Goal: Task Accomplishment & Management: Manage account settings

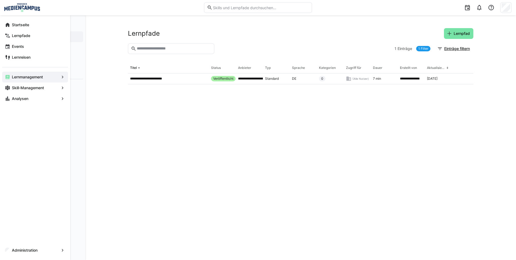
click at [0, 0] on app-navigation-label "Lernmanagement" at bounding box center [0, 0] width 0 height 0
drag, startPoint x: 14, startPoint y: 30, endPoint x: 8, endPoint y: 26, distance: 7.7
click at [8, 26] on eds-icon at bounding box center [7, 24] width 5 height 5
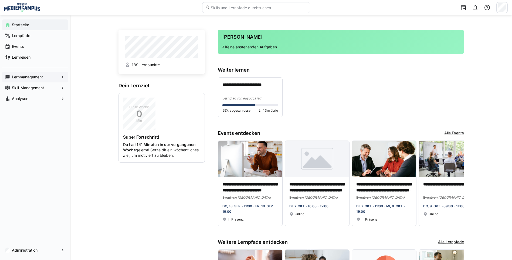
click at [27, 79] on span "Lernmanagement" at bounding box center [35, 76] width 48 height 5
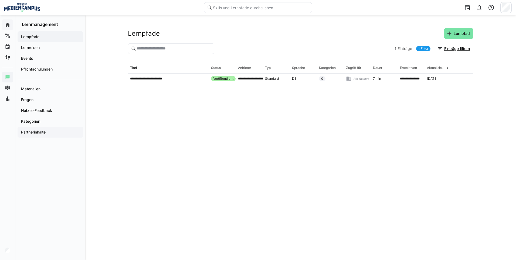
click at [47, 131] on span "Partnerinhalte" at bounding box center [50, 131] width 60 height 5
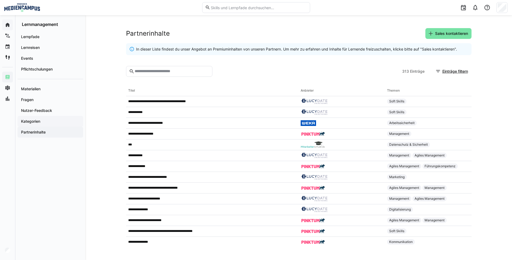
click at [50, 124] on div "Kategorien" at bounding box center [51, 121] width 66 height 11
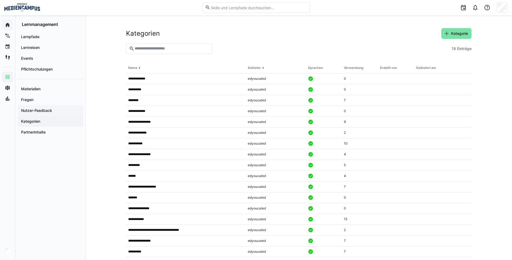
click at [55, 109] on span "Nutzer-Feedback" at bounding box center [50, 110] width 60 height 5
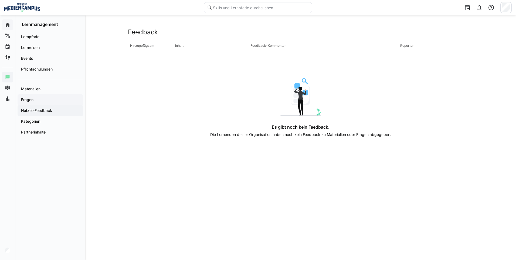
click at [48, 99] on span "Fragen" at bounding box center [50, 99] width 60 height 5
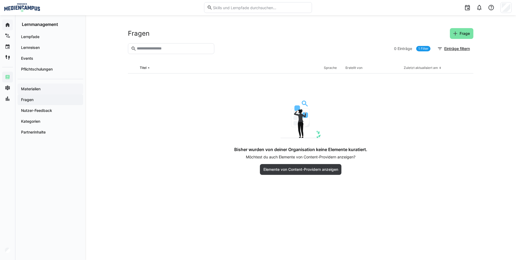
click at [51, 89] on span "Materialien" at bounding box center [50, 88] width 60 height 5
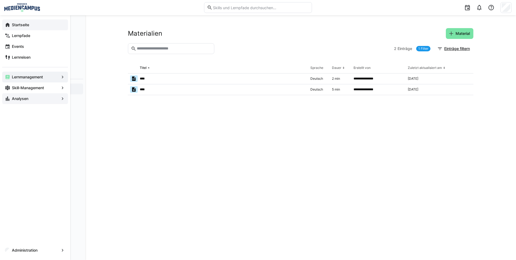
click at [0, 0] on app-navigation-label "Analysen" at bounding box center [0, 0] width 0 height 0
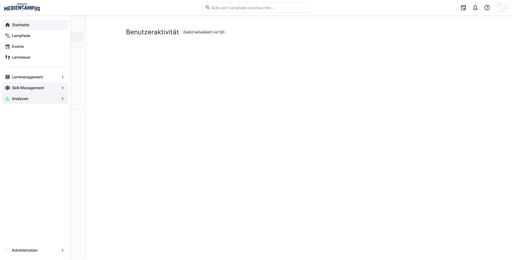
click at [0, 0] on app-navigation-label "Skill-Management" at bounding box center [0, 0] width 0 height 0
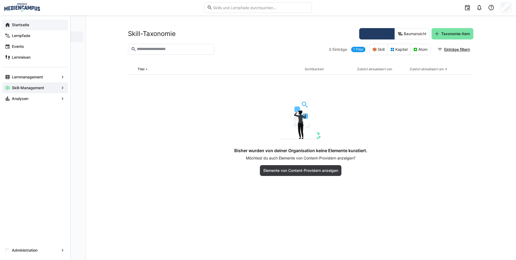
click at [11, 77] on div "Lernmanagement" at bounding box center [35, 77] width 66 height 11
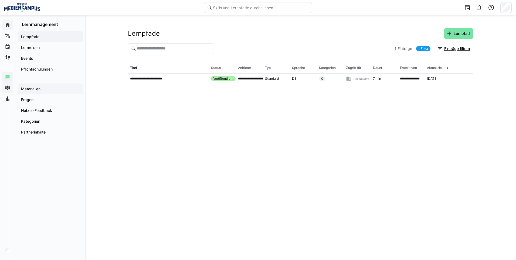
click at [0, 0] on app-navigation-label "Materialien" at bounding box center [0, 0] width 0 height 0
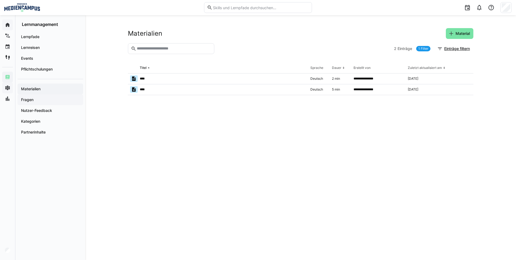
click at [35, 103] on div "Fragen" at bounding box center [51, 99] width 66 height 11
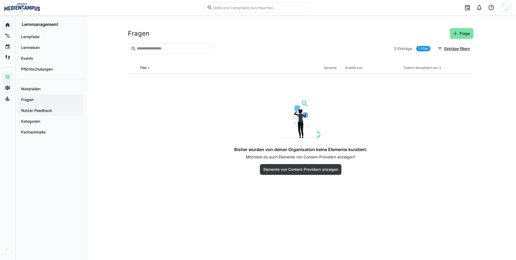
click at [0, 0] on app-navigation-label "Nutzer-Feedback" at bounding box center [0, 0] width 0 height 0
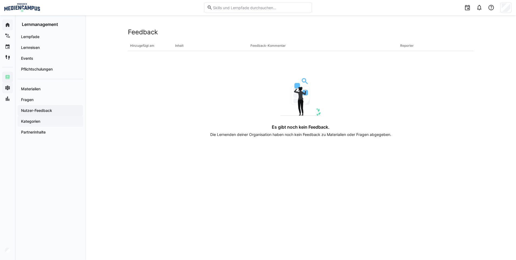
click at [0, 0] on app-navigation-label "Kategorien" at bounding box center [0, 0] width 0 height 0
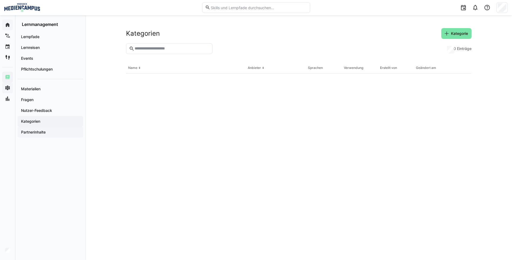
click at [36, 135] on div "Partnerinhalte" at bounding box center [51, 132] width 66 height 11
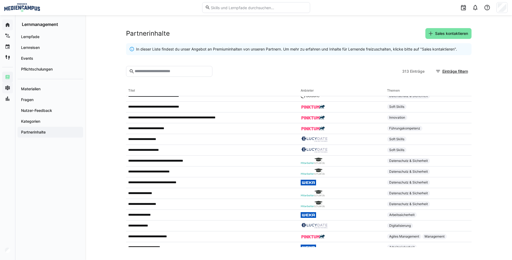
scroll to position [540, 0]
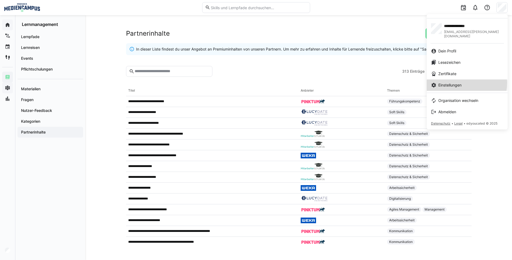
click at [461, 82] on span "Einstellungen" at bounding box center [449, 84] width 23 height 5
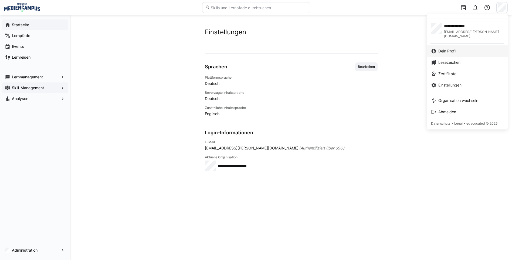
click at [475, 49] on link "Dein Profil" at bounding box center [467, 50] width 81 height 11
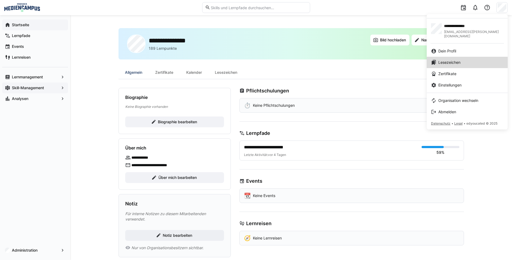
click at [477, 60] on div "Lesezeichen" at bounding box center [467, 62] width 72 height 5
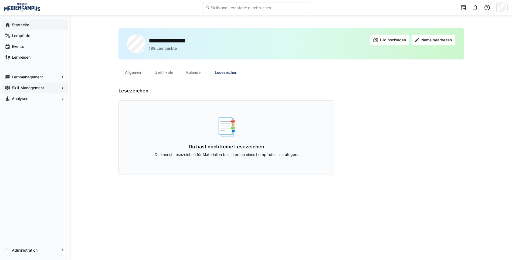
click at [507, 9] on div at bounding box center [501, 7] width 11 height 11
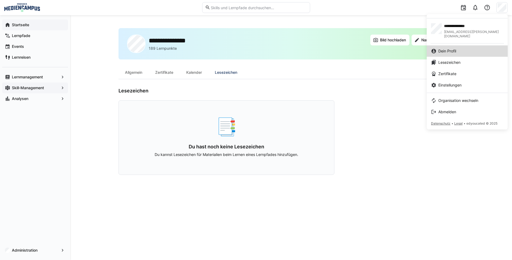
click at [479, 50] on link "Dein Profil" at bounding box center [467, 50] width 81 height 11
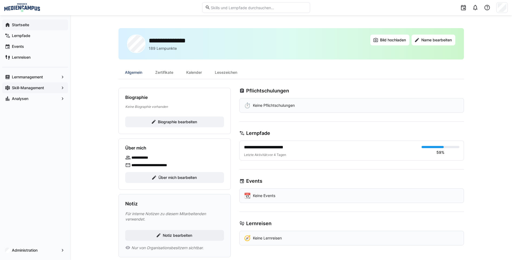
scroll to position [10, 0]
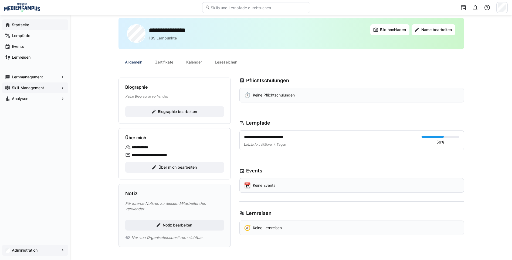
click at [26, 247] on div "Administration" at bounding box center [35, 249] width 66 height 11
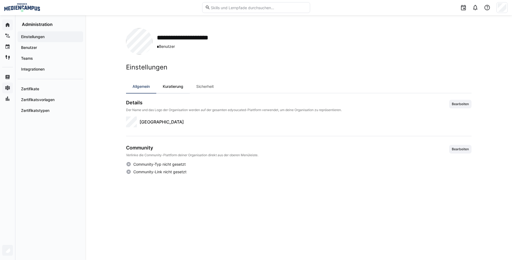
click at [177, 83] on div "Kuratierung" at bounding box center [172, 86] width 33 height 13
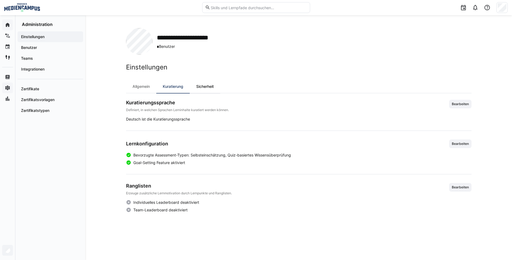
click at [208, 86] on div "Sicherheit" at bounding box center [205, 86] width 30 height 13
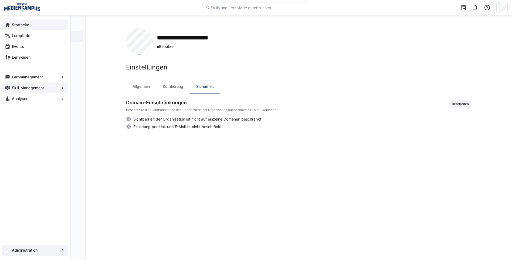
click at [10, 25] on div "Startseite" at bounding box center [35, 24] width 66 height 11
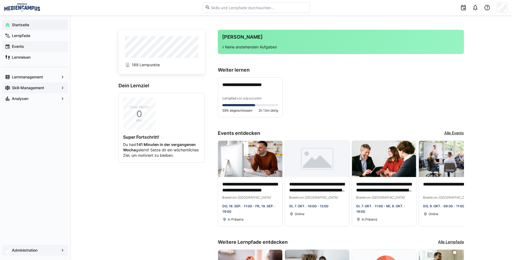
click at [55, 49] on div "Events" at bounding box center [35, 46] width 66 height 11
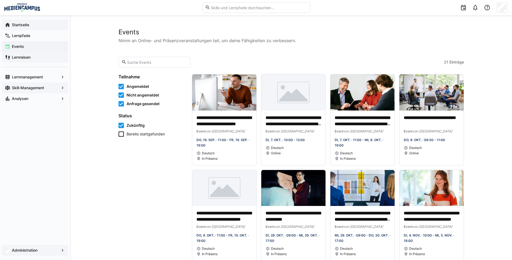
click at [44, 58] on span "Lernreisen" at bounding box center [38, 57] width 54 height 5
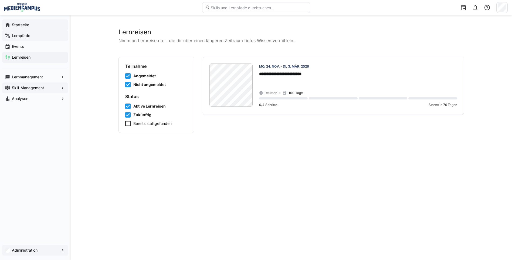
click at [47, 37] on span "Lernpfade" at bounding box center [38, 35] width 54 height 5
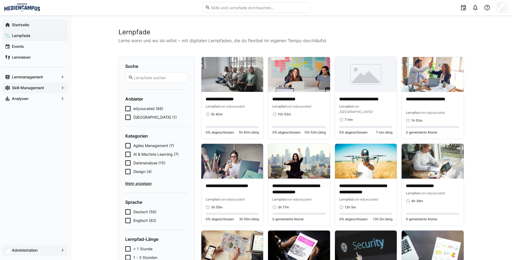
click at [38, 28] on div "Startseite" at bounding box center [35, 24] width 66 height 11
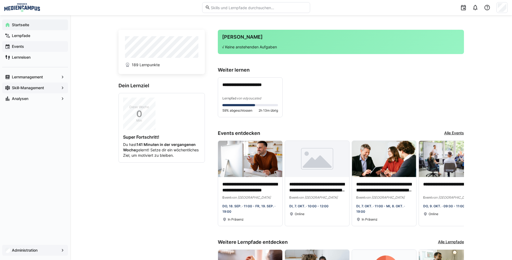
click at [35, 51] on div "Events" at bounding box center [35, 46] width 66 height 11
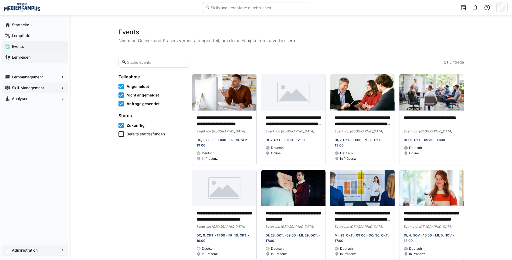
click at [38, 60] on div "Lernreisen" at bounding box center [35, 57] width 66 height 11
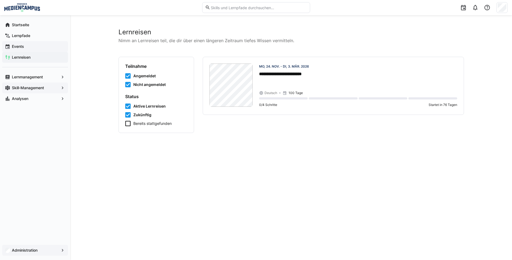
click at [0, 0] on app-navigation-label "Events" at bounding box center [0, 0] width 0 height 0
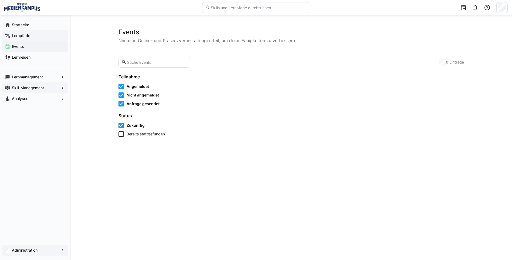
click at [19, 38] on span "Lernpfade" at bounding box center [38, 35] width 54 height 5
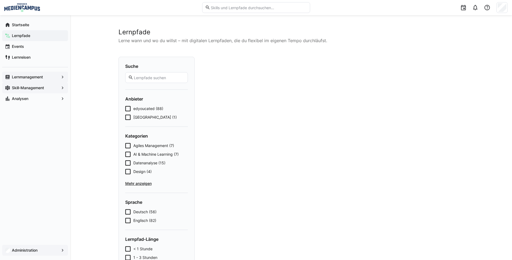
click at [36, 73] on div "Lernmanagement" at bounding box center [35, 77] width 66 height 11
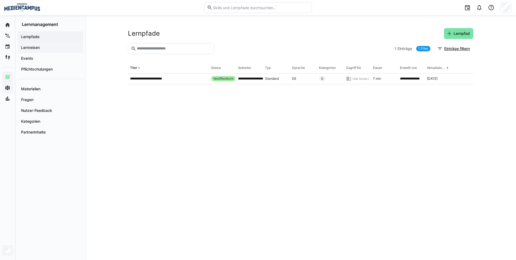
click at [58, 50] on span "Lernreisen" at bounding box center [50, 47] width 60 height 5
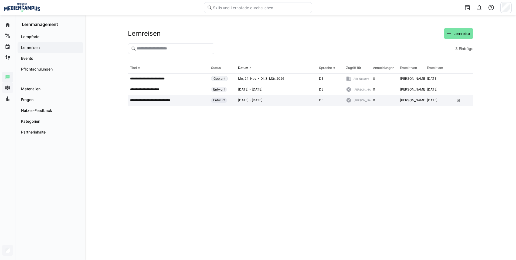
click at [180, 99] on p "**********" at bounding box center [155, 100] width 50 height 4
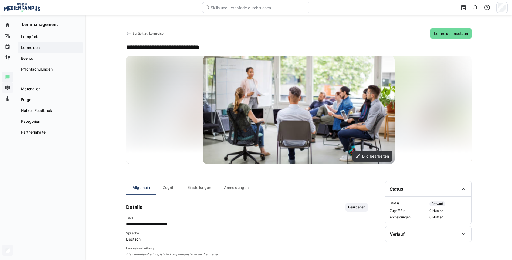
click at [443, 34] on span "Lernreise ansetzen" at bounding box center [451, 33] width 36 height 5
click at [29, 74] on div "Lernpfade Lernreisen Events Pflichtschulungen Materialien Fragen Nutzer-Feedbac…" at bounding box center [50, 84] width 70 height 115
drag, startPoint x: 29, startPoint y: 74, endPoint x: 33, endPoint y: 69, distance: 7.0
click at [0, 0] on app-navigation-label "Pflichtschulungen" at bounding box center [0, 0] width 0 height 0
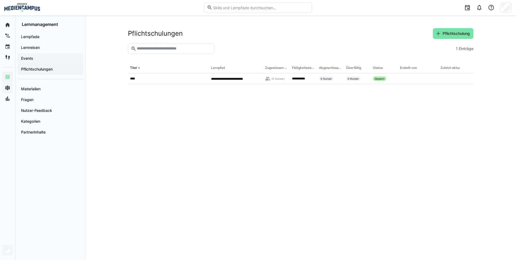
click at [35, 62] on div "Events" at bounding box center [51, 58] width 66 height 11
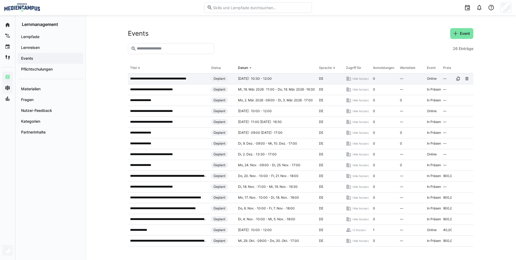
click at [303, 79] on div "[DATE] · 10:30 - 12:00" at bounding box center [276, 78] width 81 height 11
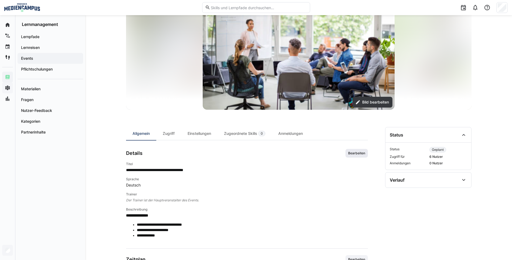
click at [356, 156] on span "Bearbeiten" at bounding box center [356, 153] width 22 height 9
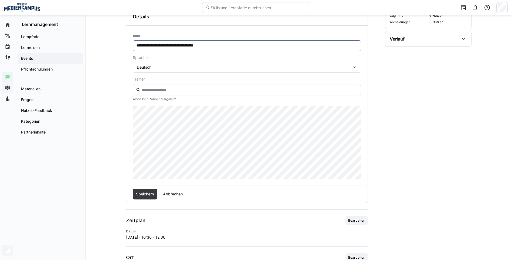
drag, startPoint x: 154, startPoint y: 46, endPoint x: 130, endPoint y: 45, distance: 23.8
click at [130, 45] on div "**********" at bounding box center [246, 105] width 241 height 159
type input "**********"
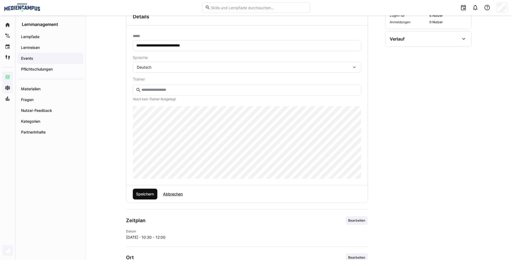
click at [142, 193] on span "Speichern" at bounding box center [144, 193] width 19 height 5
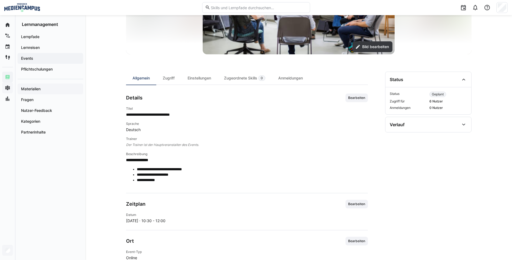
scroll to position [109, 0]
click at [44, 47] on span "Lernreisen" at bounding box center [50, 47] width 60 height 5
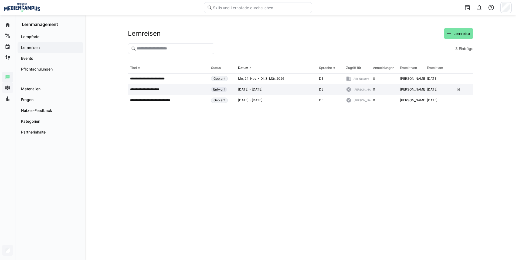
click at [168, 92] on div "**********" at bounding box center [168, 89] width 81 height 11
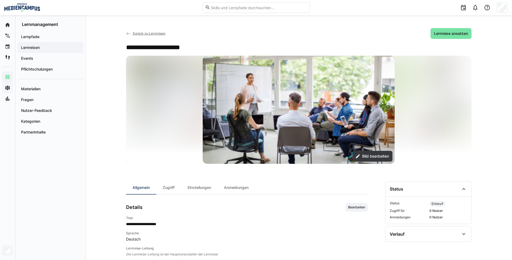
click at [43, 51] on div "Lernreisen" at bounding box center [51, 47] width 66 height 11
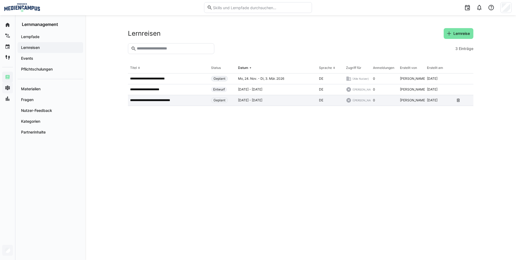
click at [169, 102] on p "**********" at bounding box center [155, 100] width 50 height 4
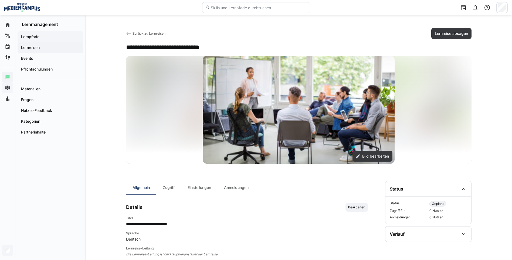
click at [57, 38] on span "Lernpfade" at bounding box center [50, 36] width 60 height 5
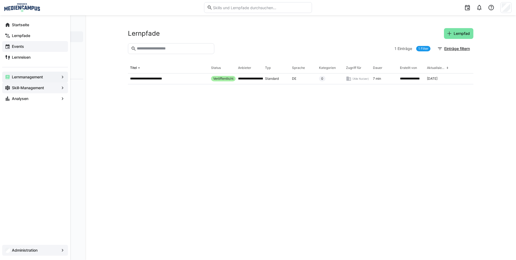
click at [0, 0] on app-navigation-label "Events" at bounding box center [0, 0] width 0 height 0
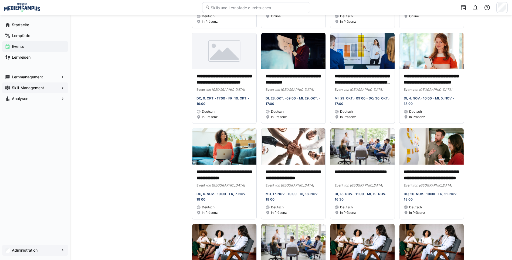
scroll to position [120, 0]
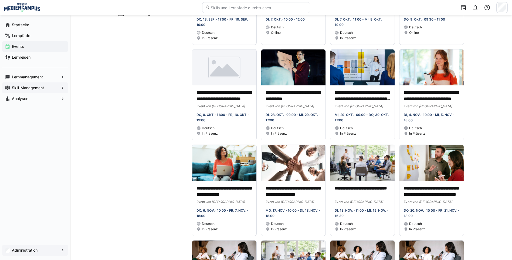
click at [42, 48] on span "Events" at bounding box center [38, 46] width 54 height 5
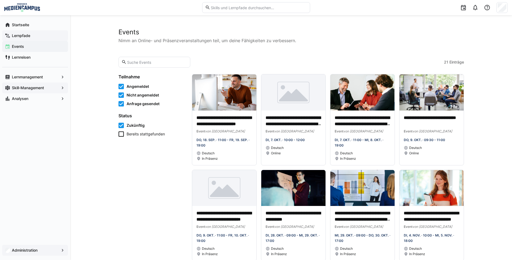
click at [11, 32] on div "Lernpfade" at bounding box center [35, 35] width 66 height 11
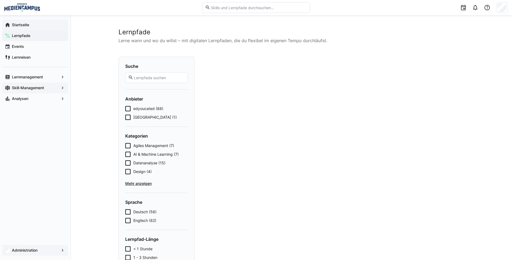
click at [0, 0] on app-navigation-label "Startseite" at bounding box center [0, 0] width 0 height 0
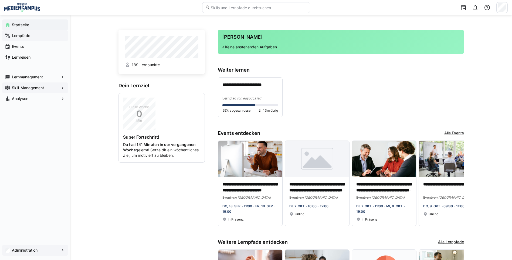
click at [0, 0] on app-navigation-label "Lernpfade" at bounding box center [0, 0] width 0 height 0
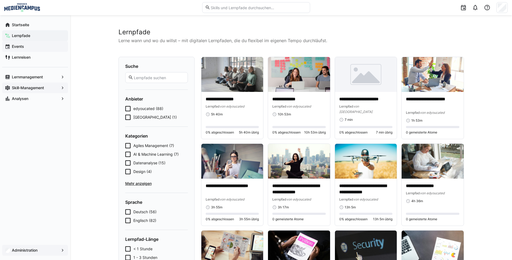
click at [36, 50] on div "Events" at bounding box center [35, 46] width 66 height 11
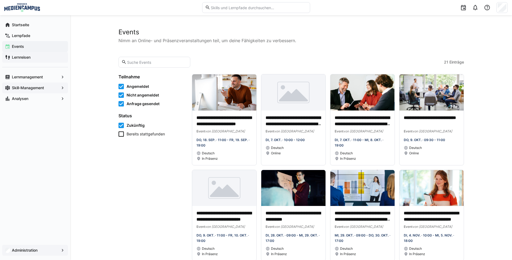
click at [40, 59] on span "Lernreisen" at bounding box center [38, 57] width 54 height 5
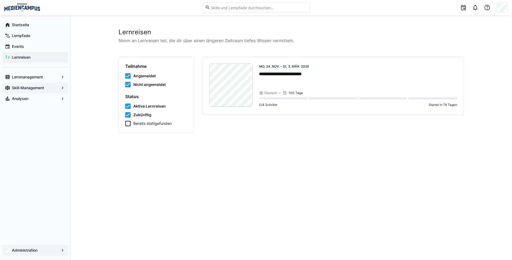
click at [47, 83] on div "Skill-Management" at bounding box center [35, 87] width 66 height 11
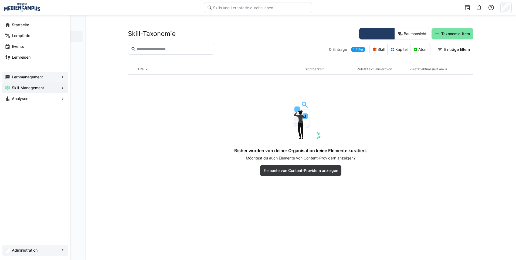
click at [0, 0] on app-navigation-label "Lernmanagement" at bounding box center [0, 0] width 0 height 0
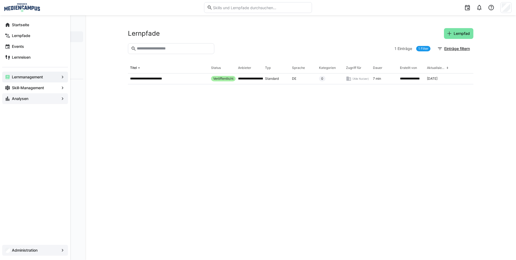
click at [9, 99] on eds-icon at bounding box center [7, 98] width 5 height 5
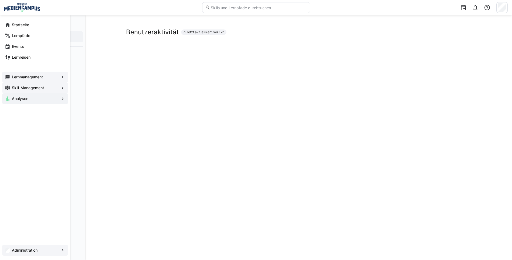
click at [0, 0] on app-navigation-label "Skill-Management" at bounding box center [0, 0] width 0 height 0
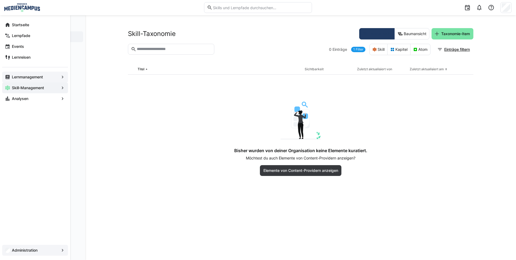
click at [11, 80] on div "Lernmanagement" at bounding box center [35, 77] width 66 height 11
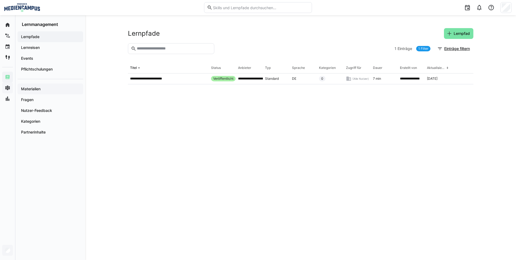
click at [63, 91] on div "Materialien" at bounding box center [51, 88] width 66 height 11
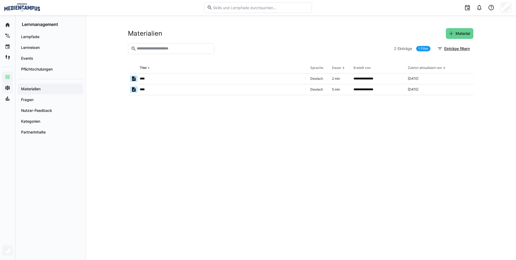
click at [463, 38] on span "Material" at bounding box center [460, 33] width 28 height 11
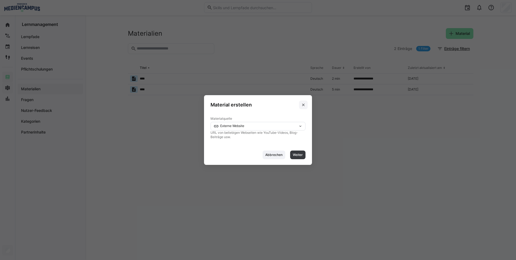
drag, startPoint x: 302, startPoint y: 105, endPoint x: 301, endPoint y: 118, distance: 13.6
click at [301, 118] on div "Material erstellen Materialquelle Externe Website URL von beliebigen Webseiten …" at bounding box center [258, 130] width 108 height 70
click at [299, 124] on eds-icon at bounding box center [300, 126] width 4 height 4
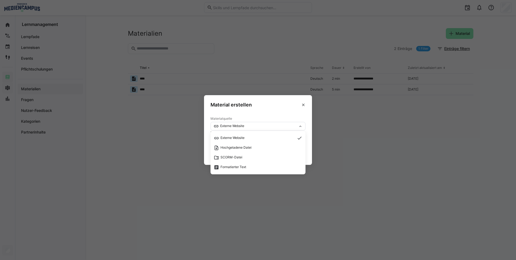
click at [294, 110] on header "Material erstellen" at bounding box center [258, 103] width 108 height 17
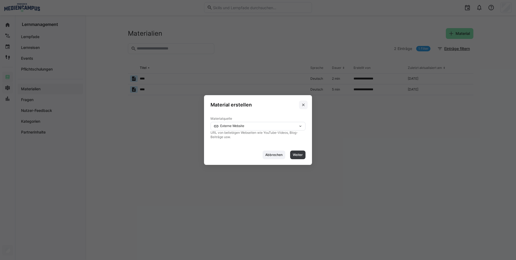
click at [304, 103] on eds-icon at bounding box center [303, 105] width 4 height 4
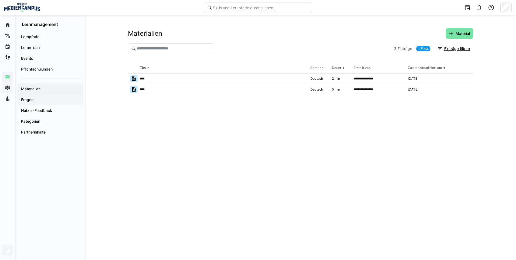
click at [54, 100] on span "Fragen" at bounding box center [50, 99] width 60 height 5
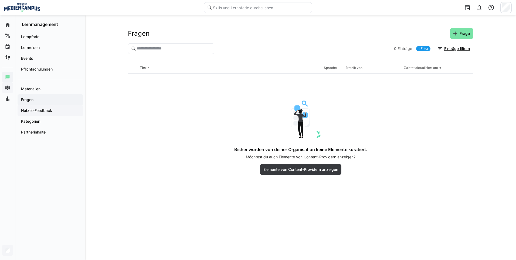
click at [55, 110] on span "Nutzer-Feedback" at bounding box center [50, 110] width 60 height 5
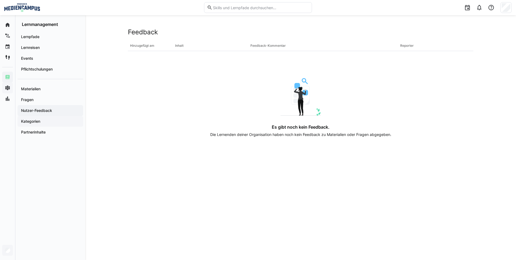
click at [58, 117] on div "Kategorien" at bounding box center [51, 121] width 66 height 11
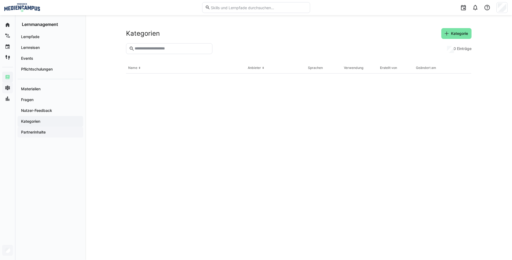
click at [58, 129] on span "Partnerinhalte" at bounding box center [50, 131] width 60 height 5
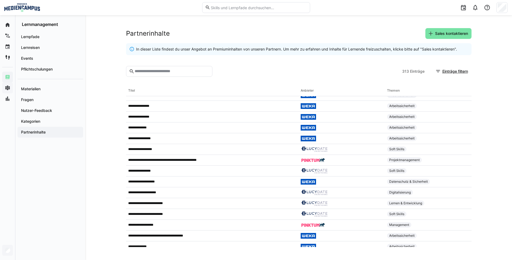
scroll to position [944, 0]
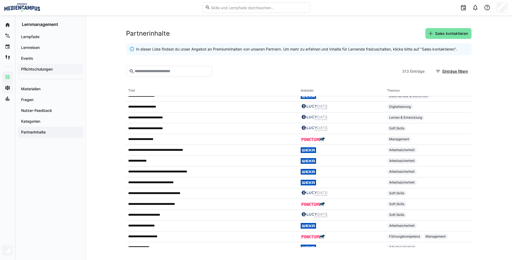
click at [0, 0] on app-navigation-label "Pflichtschulungen" at bounding box center [0, 0] width 0 height 0
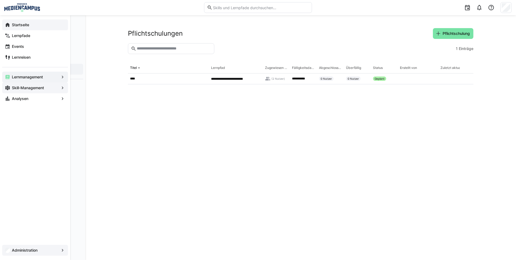
click at [25, 28] on div "Startseite" at bounding box center [35, 24] width 66 height 11
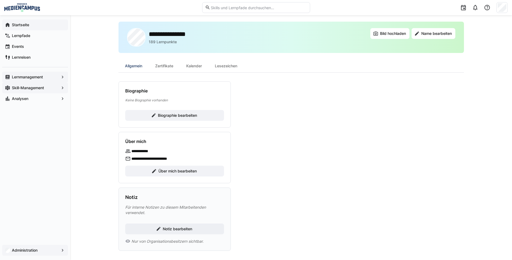
scroll to position [10, 0]
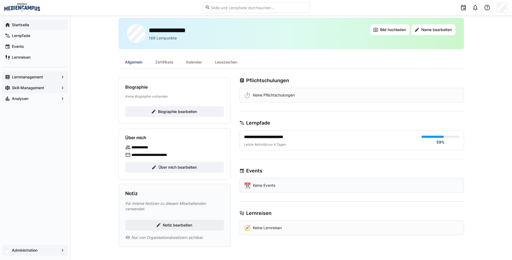
click at [0, 0] on app-navigation-label "Administration" at bounding box center [0, 0] width 0 height 0
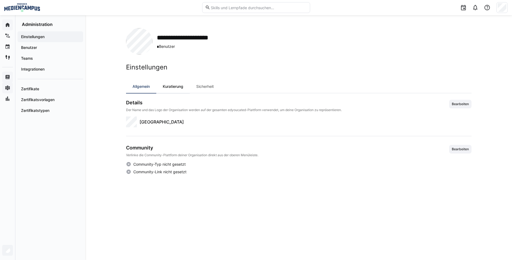
click at [165, 87] on div "Kuratierung" at bounding box center [172, 86] width 33 height 13
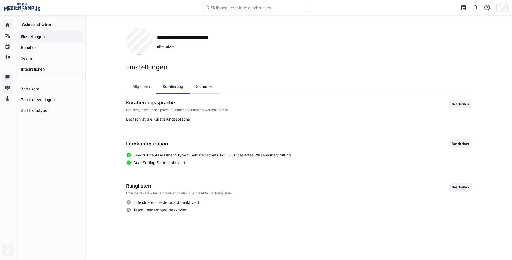
click at [208, 85] on div "Sicherheit" at bounding box center [205, 86] width 30 height 13
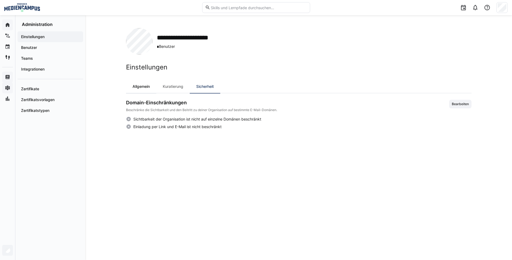
click at [138, 88] on div "Allgemein" at bounding box center [141, 86] width 30 height 13
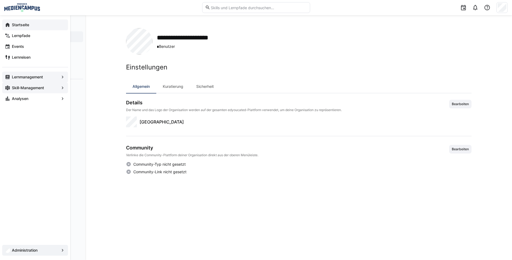
click at [6, 23] on eds-icon at bounding box center [7, 24] width 5 height 5
